Goal: Use online tool/utility: Use online tool/utility

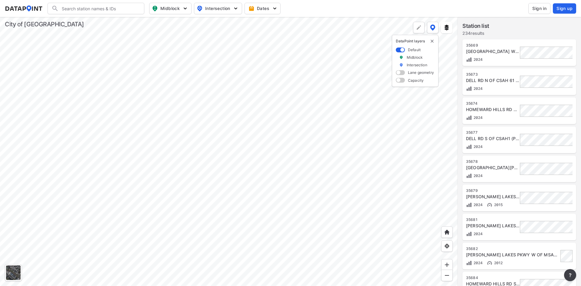
click at [448, 27] on img at bounding box center [447, 28] width 6 height 6
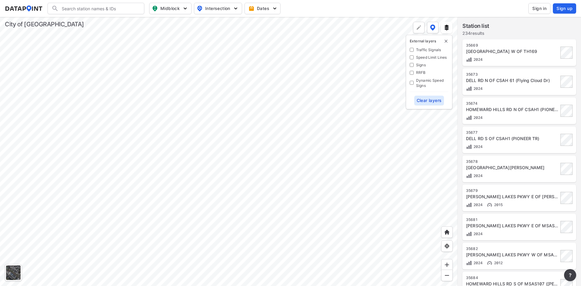
click at [413, 66] on input "Signs" at bounding box center [412, 65] width 4 height 4
checkbox input "true"
click at [413, 50] on Signals "Traffic Signals" at bounding box center [412, 50] width 4 height 4
checkbox Signals "true"
click at [412, 65] on input "Signs" at bounding box center [412, 65] width 4 height 4
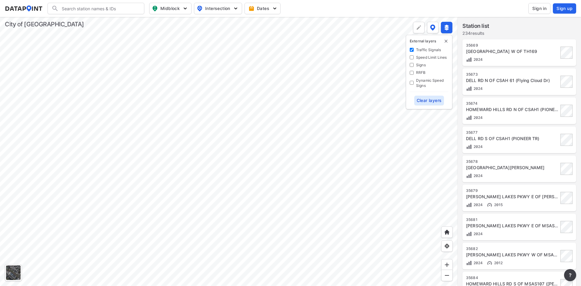
checkbox input "false"
click at [413, 74] on input "RRFB" at bounding box center [412, 73] width 4 height 4
click at [412, 73] on input "RRFB" at bounding box center [412, 73] width 4 height 4
checkbox input "false"
click at [411, 84] on Signs "Dynamic Speed Signs" at bounding box center [412, 83] width 4 height 4
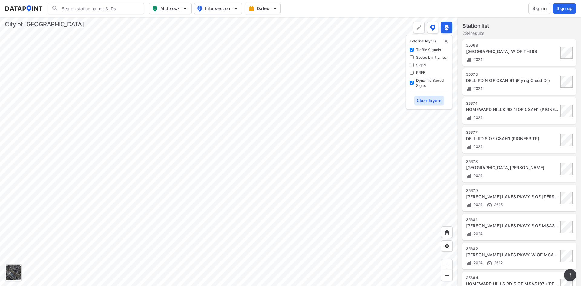
checkbox Signs "true"
click at [412, 59] on Lines "Speed Limit Lines" at bounding box center [412, 57] width 4 height 4
checkbox Lines "true"
